Goal: Communication & Community: Participate in discussion

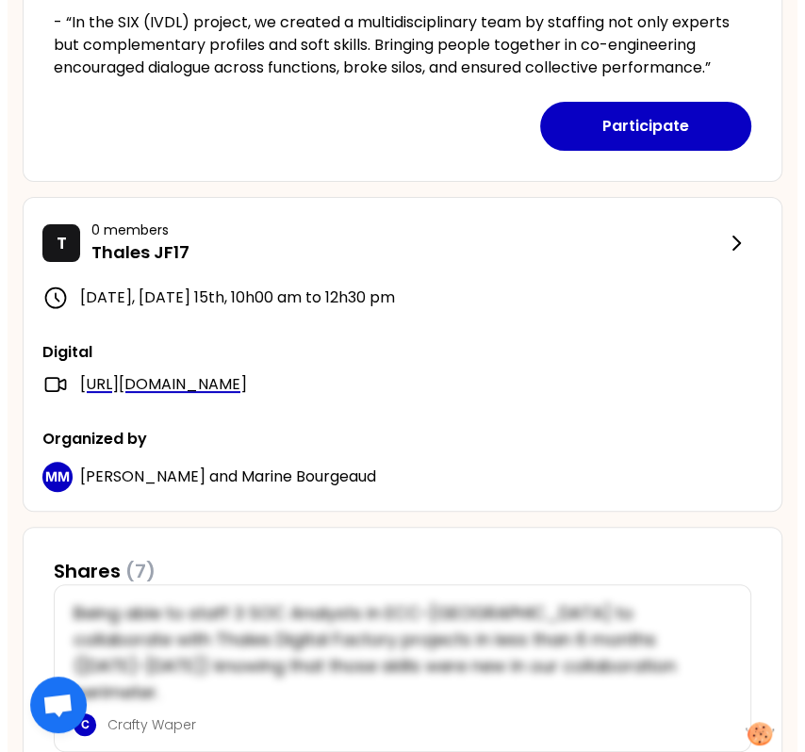
scroll to position [676, 0]
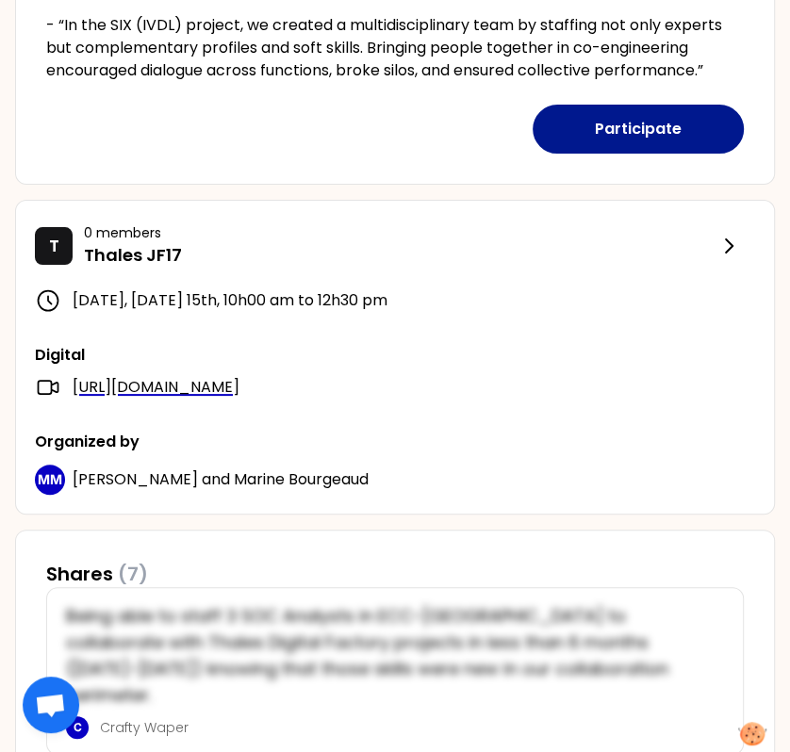
click at [677, 139] on button "Participate" at bounding box center [637, 129] width 211 height 49
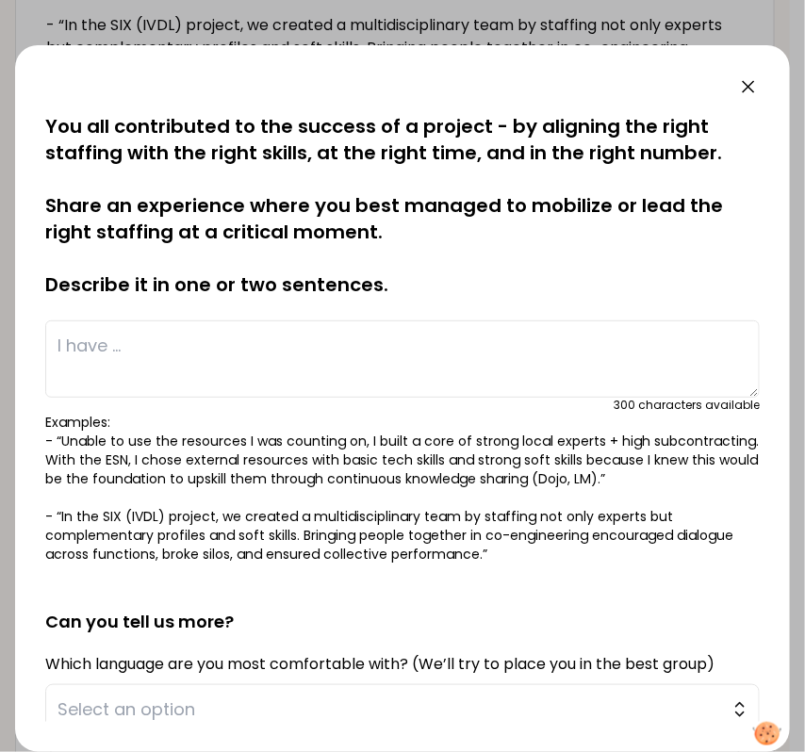
click at [362, 365] on textarea at bounding box center [402, 358] width 714 height 77
paste textarea "Engage discussions with ESN early to anticipate needs (IRIS² context) and on-bo…"
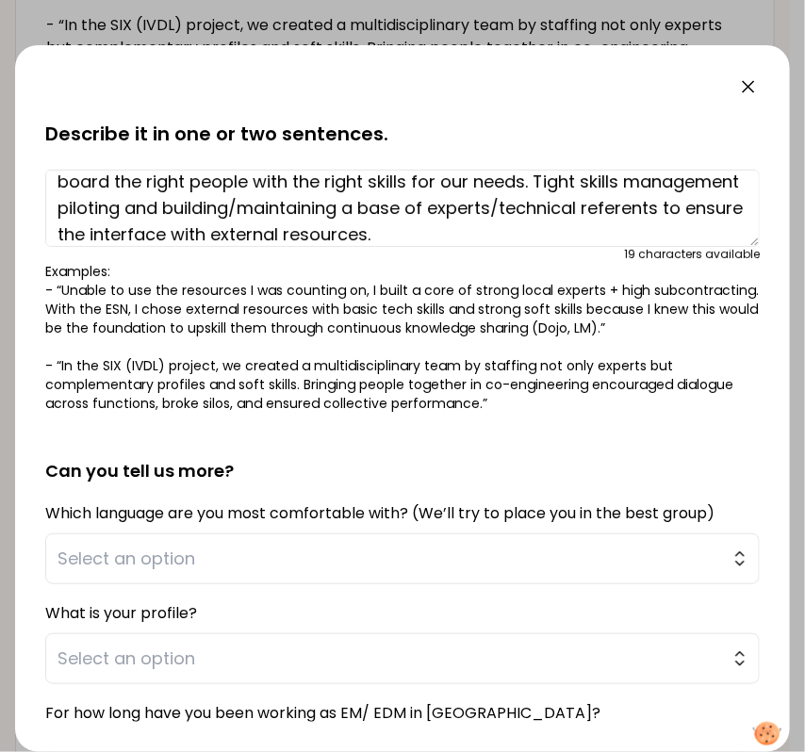
scroll to position [352, 0]
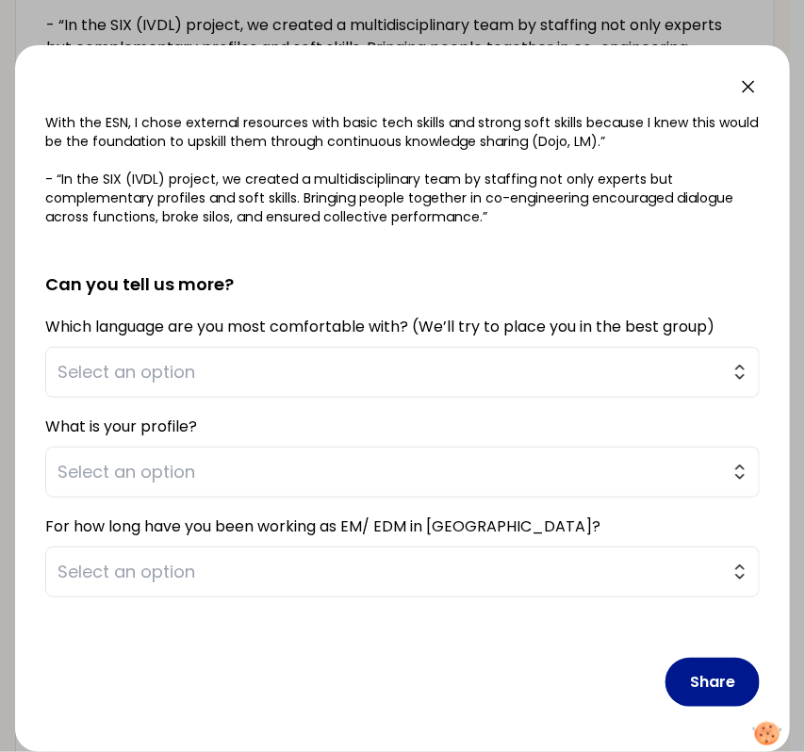
type textarea "Engage discussions with ESN early to anticipate needs (IRIS² context) and on-bo…"
click at [708, 687] on button "Share" at bounding box center [712, 682] width 94 height 49
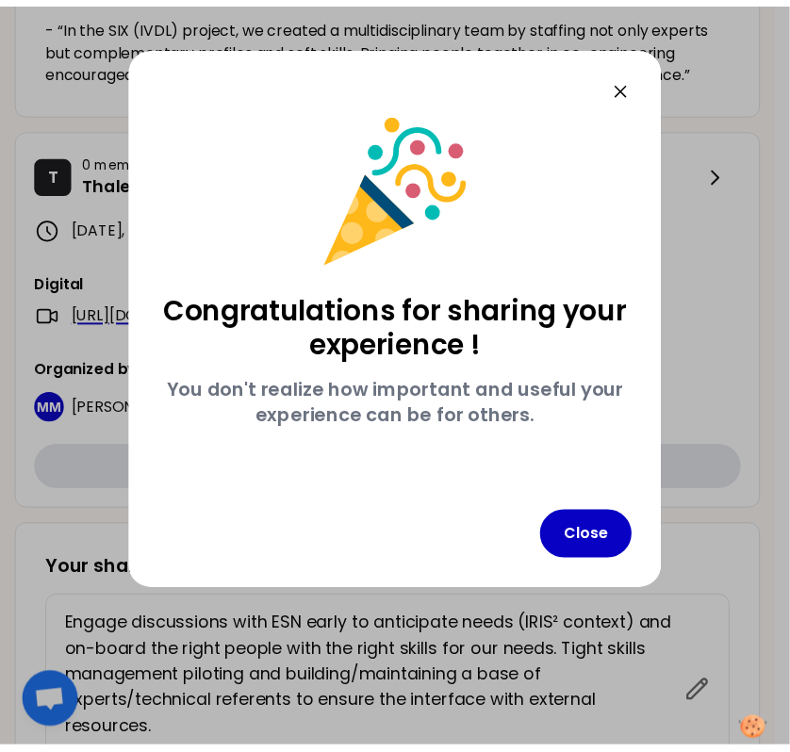
scroll to position [0, 0]
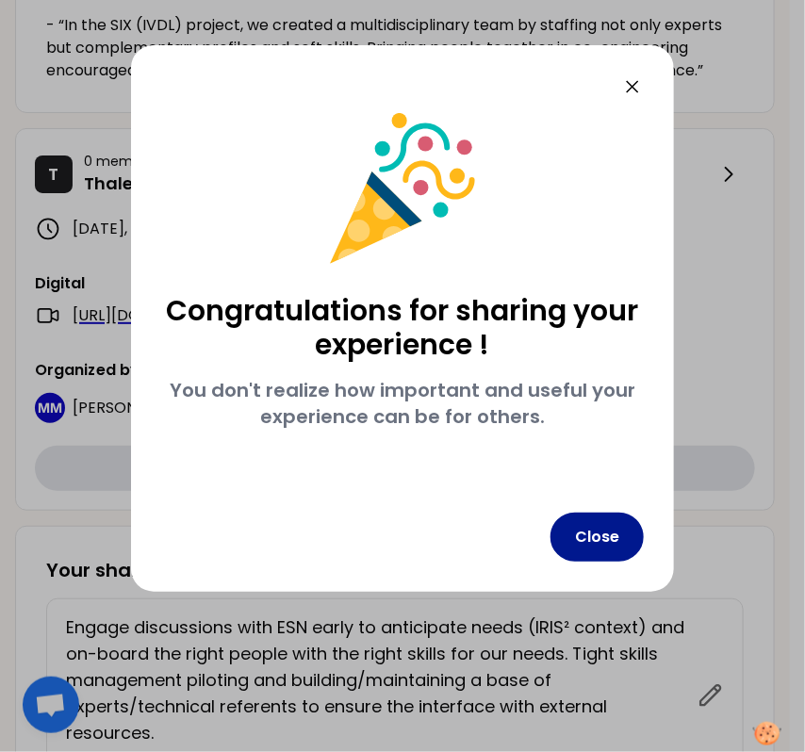
click at [604, 535] on button "Close" at bounding box center [596, 537] width 93 height 49
